Goal: Task Accomplishment & Management: Use online tool/utility

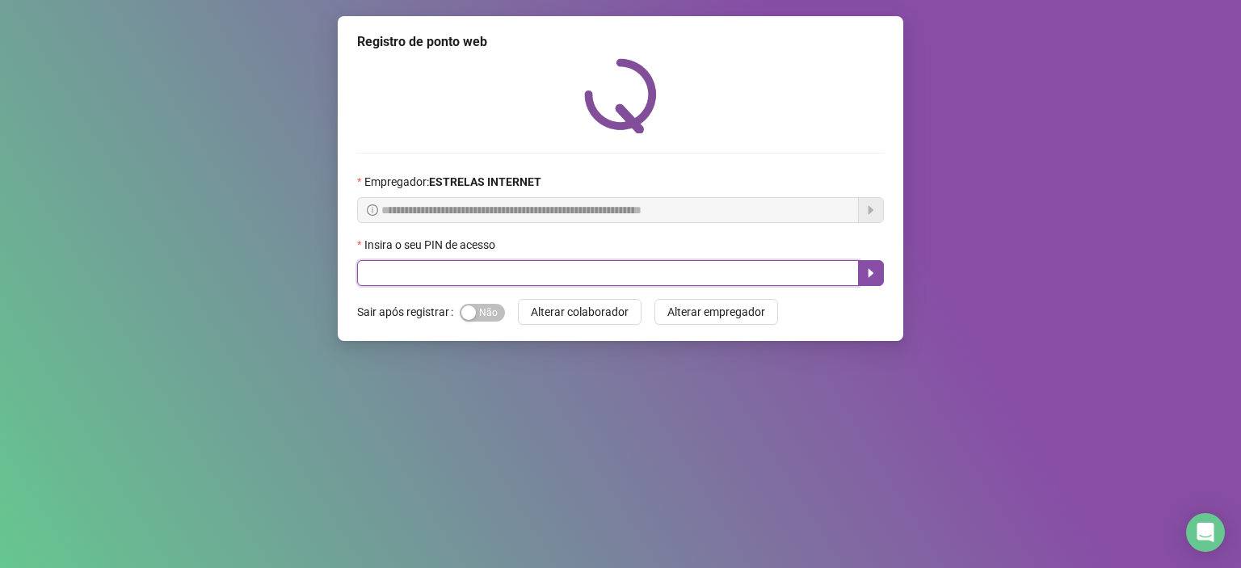
click at [462, 273] on input "text" at bounding box center [608, 273] width 502 height 26
type input "*****"
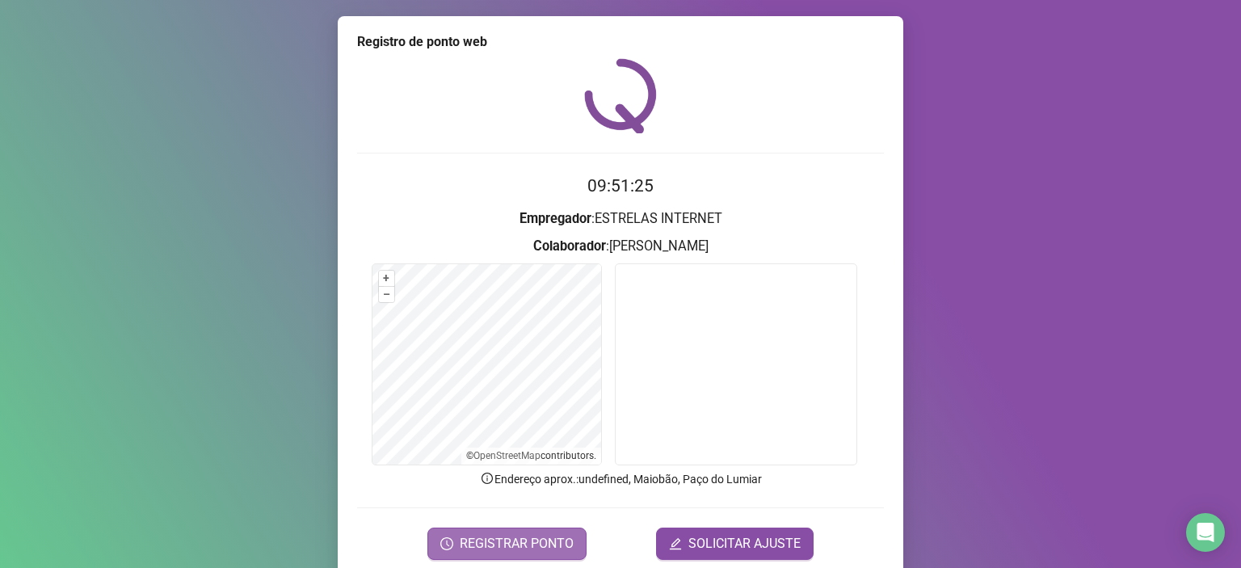
click at [546, 549] on span "REGISTRAR PONTO" at bounding box center [517, 543] width 114 height 19
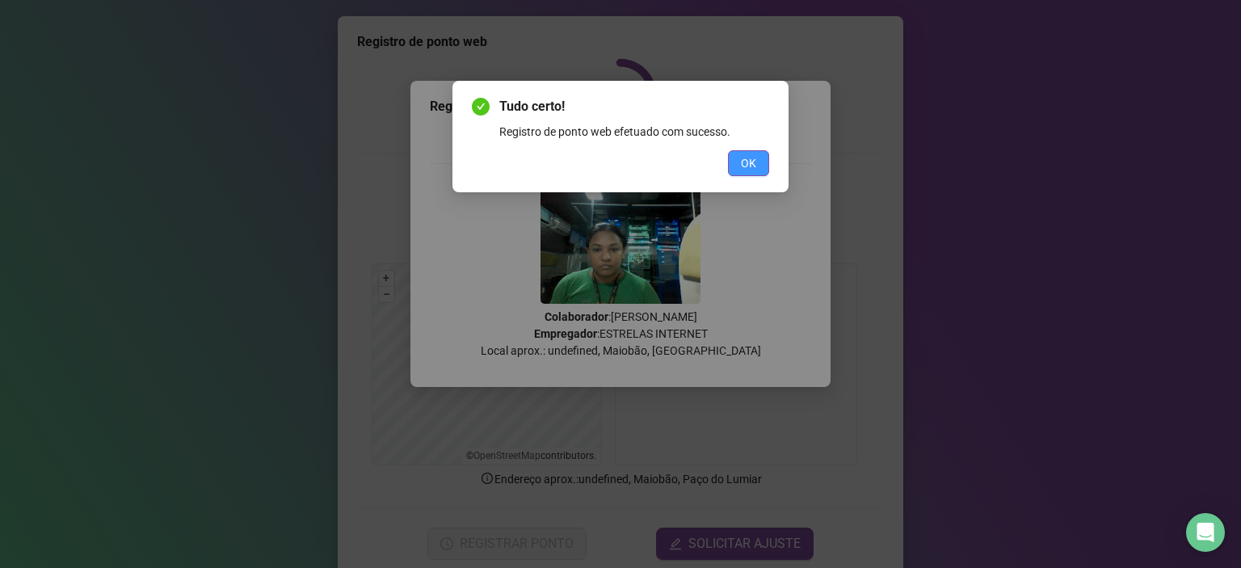
click at [741, 164] on span "OK" at bounding box center [748, 163] width 15 height 18
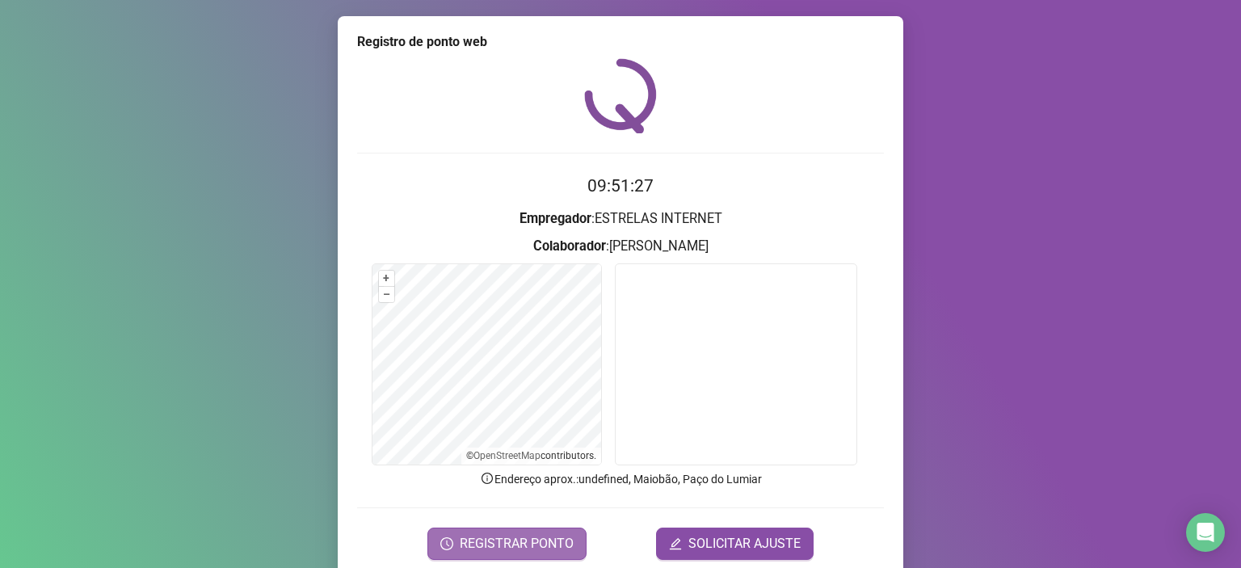
click at [532, 542] on span "REGISTRAR PONTO" at bounding box center [517, 543] width 114 height 19
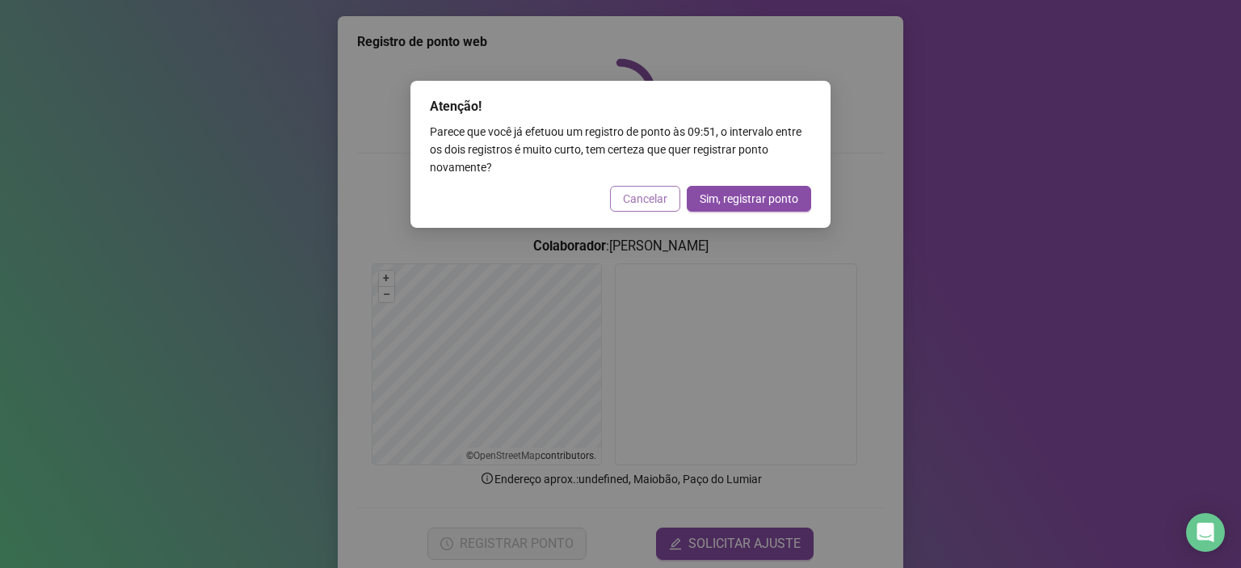
click at [641, 204] on span "Cancelar" at bounding box center [645, 199] width 44 height 18
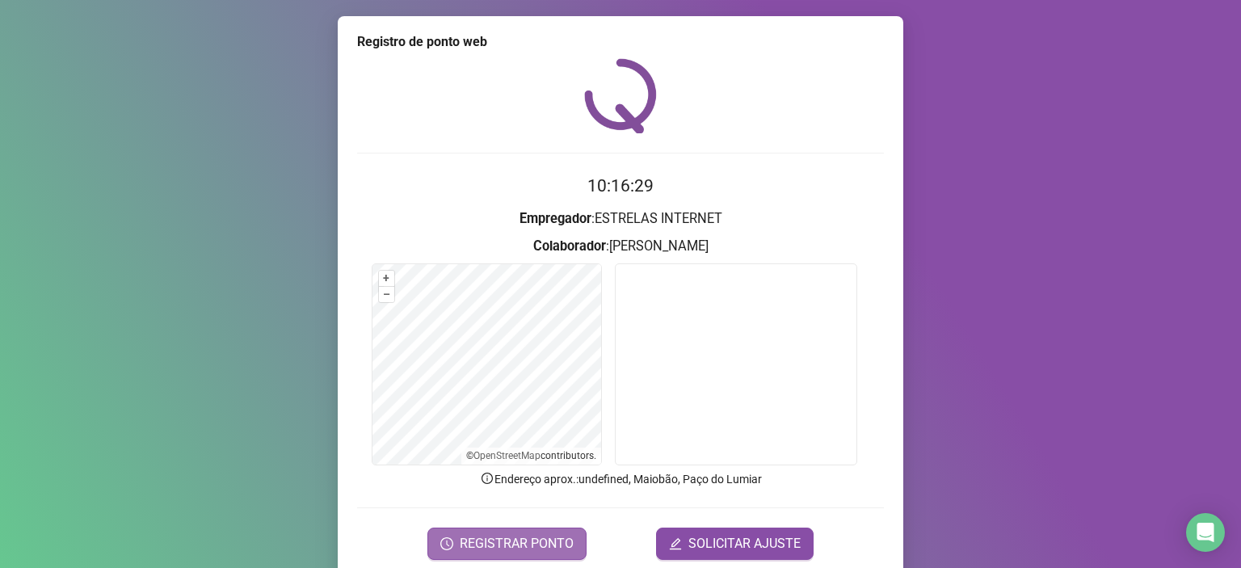
click at [536, 539] on span "REGISTRAR PONTO" at bounding box center [517, 543] width 114 height 19
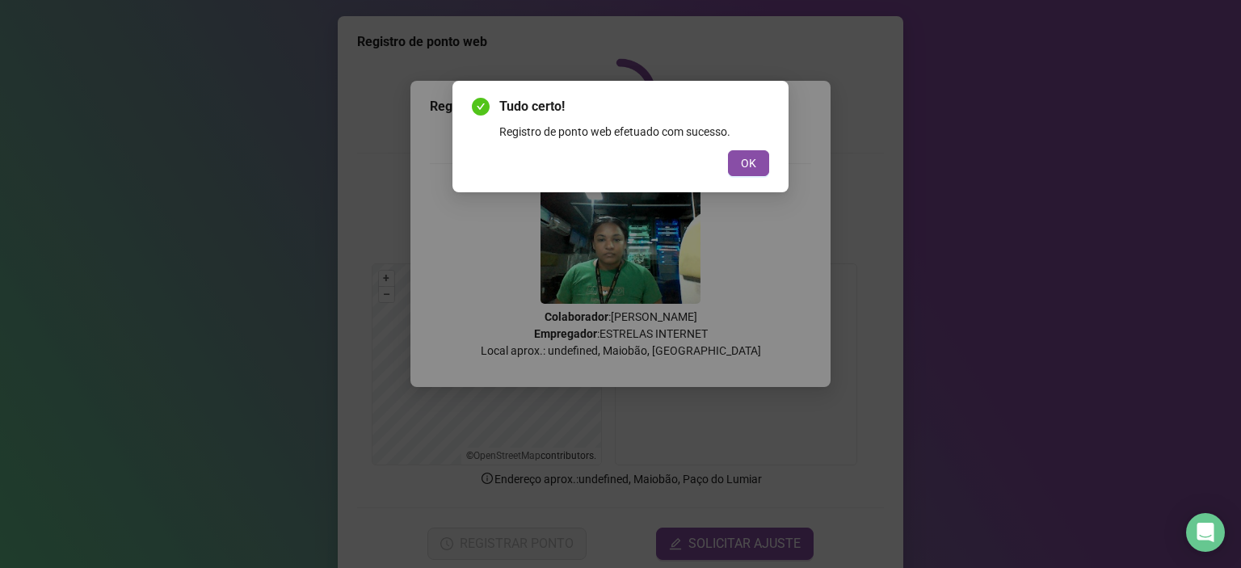
drag, startPoint x: 767, startPoint y: 167, endPoint x: 737, endPoint y: 254, distance: 91.7
click at [769, 168] on div "Tudo certo! Registro de ponto web efetuado com sucesso. OK" at bounding box center [620, 136] width 336 height 111
drag, startPoint x: 729, startPoint y: 165, endPoint x: 743, endPoint y: 164, distance: 13.8
click at [730, 165] on button "OK" at bounding box center [748, 163] width 41 height 26
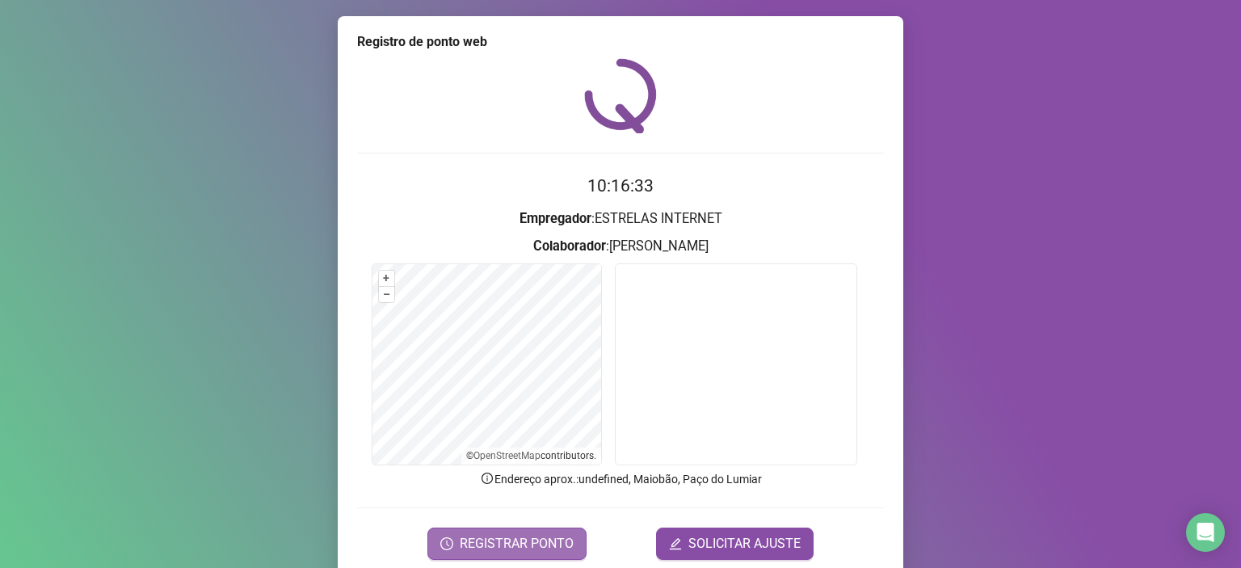
click at [502, 543] on span "REGISTRAR PONTO" at bounding box center [517, 543] width 114 height 19
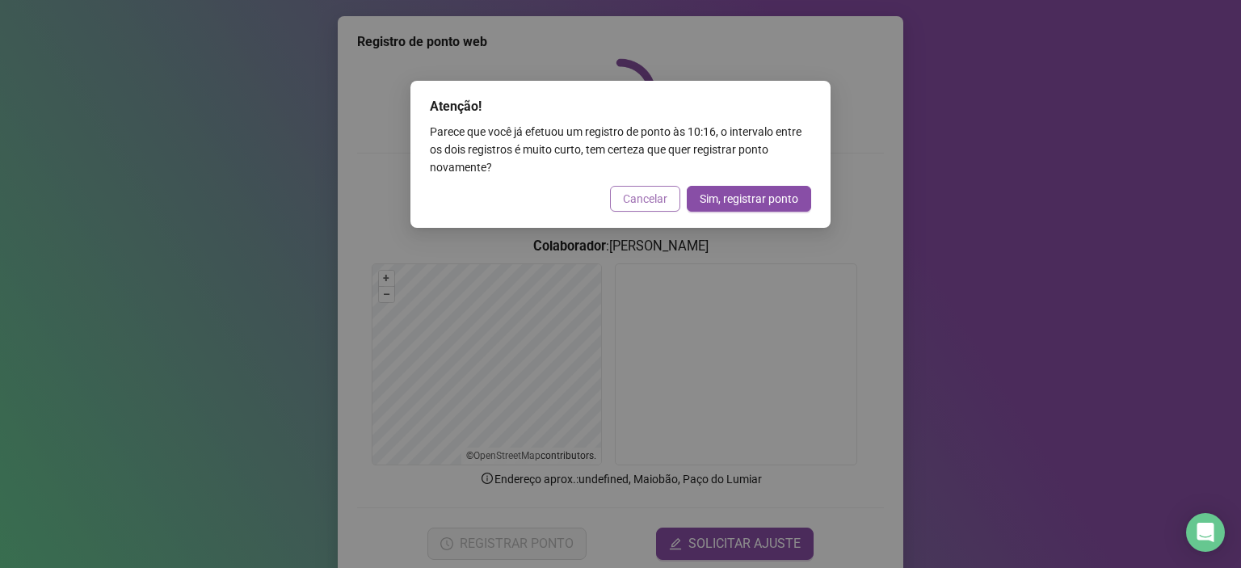
click at [643, 194] on span "Cancelar" at bounding box center [645, 199] width 44 height 18
